Goal: Navigation & Orientation: Find specific page/section

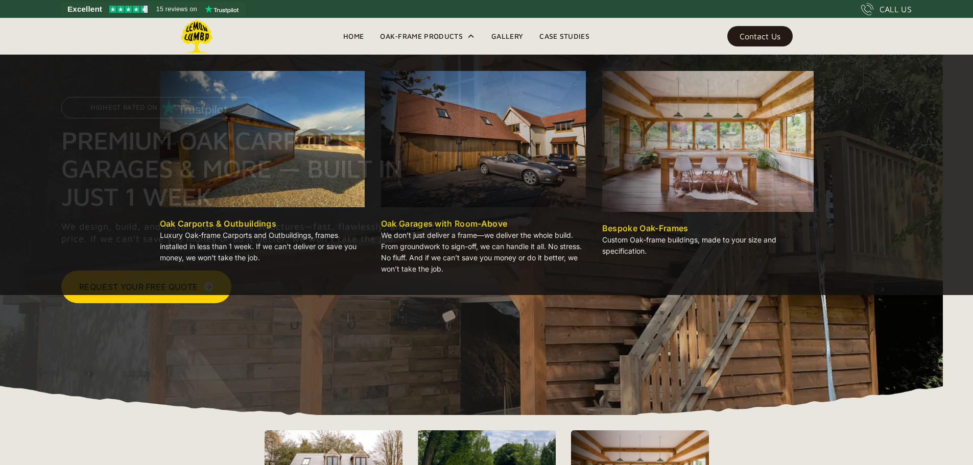
click at [442, 36] on div "Oak-Frame Products" at bounding box center [421, 36] width 83 height 12
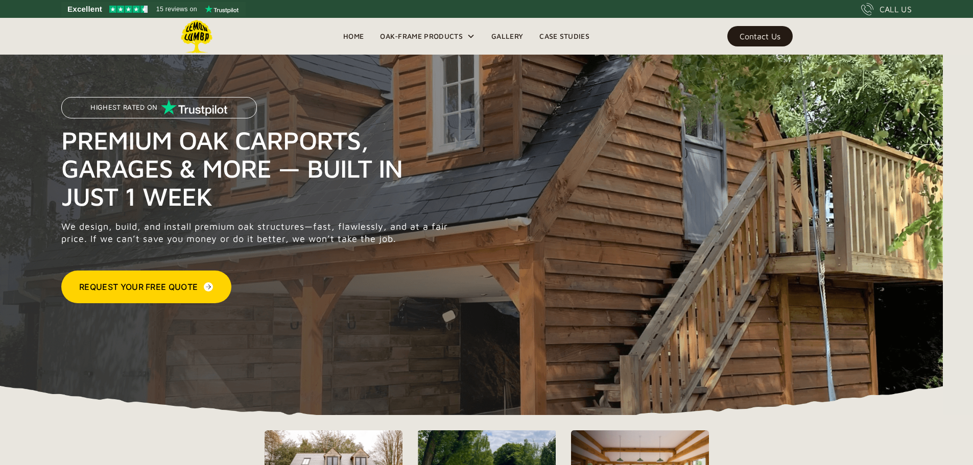
click at [442, 36] on div "Oak-Frame Products" at bounding box center [421, 36] width 83 height 12
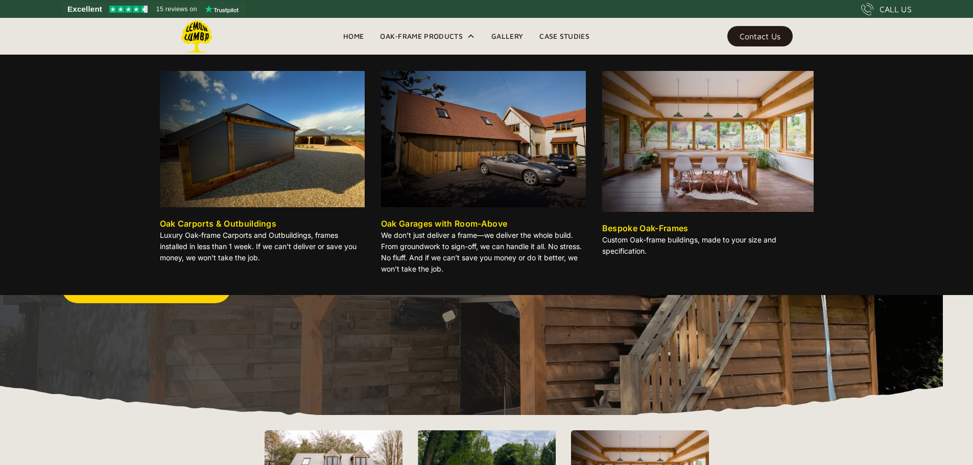
click at [679, 161] on img at bounding box center [708, 141] width 212 height 141
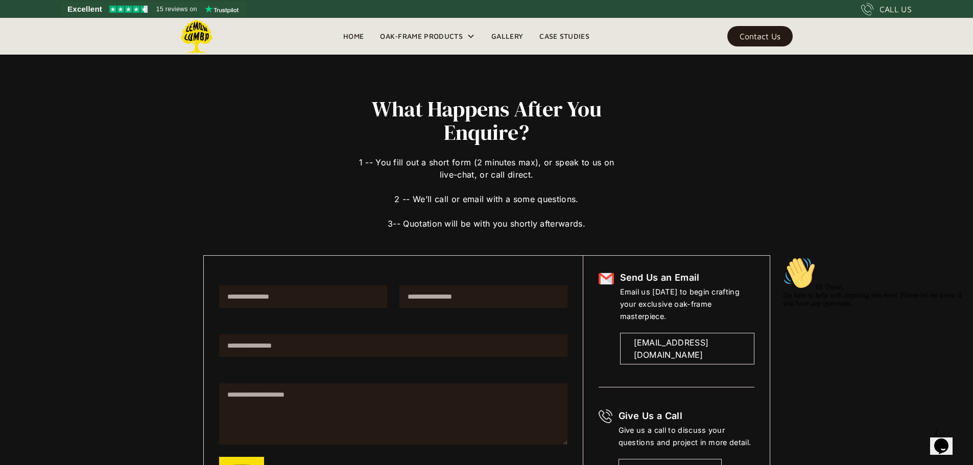
click at [553, 35] on link "Case Studies" at bounding box center [564, 36] width 66 height 15
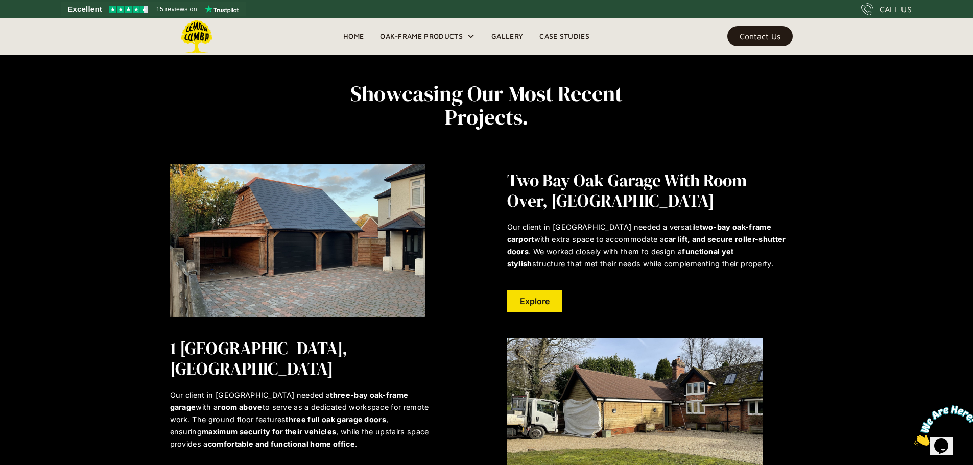
click at [355, 40] on link "Home" at bounding box center [353, 36] width 37 height 15
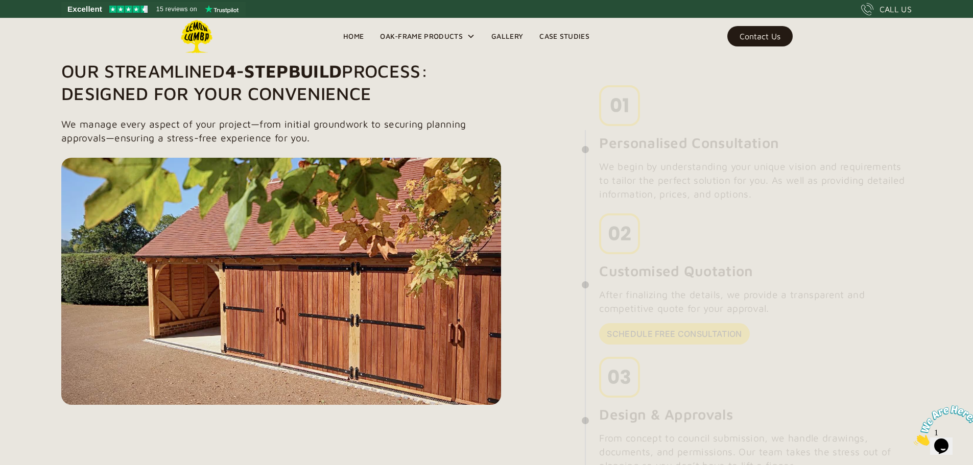
scroll to position [751, 0]
